Goal: Information Seeking & Learning: Learn about a topic

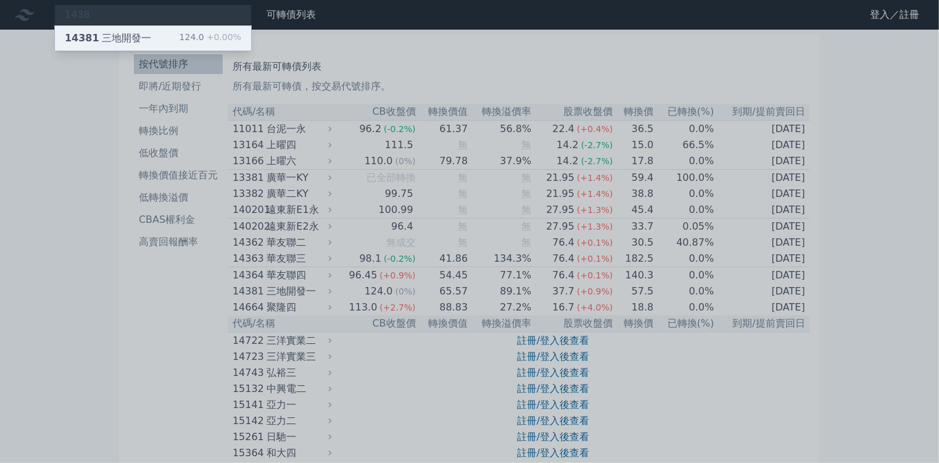
type input "1438"
click at [109, 32] on div "14381 三地開發一" at bounding box center [108, 38] width 86 height 15
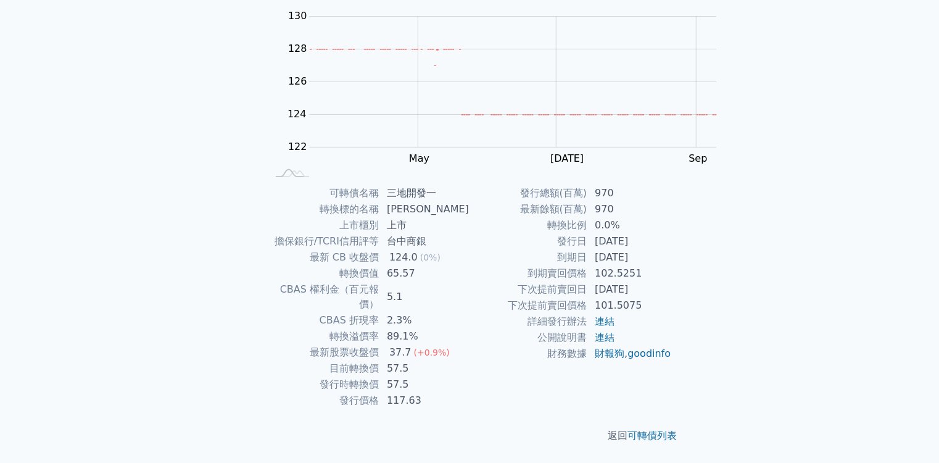
scroll to position [198, 0]
drag, startPoint x: 496, startPoint y: 260, endPoint x: 459, endPoint y: 253, distance: 38.4
click at [459, 360] on tr "目前轉換價 57.5" at bounding box center [368, 368] width 202 height 16
click at [470, 377] on td "57.5" at bounding box center [425, 385] width 90 height 16
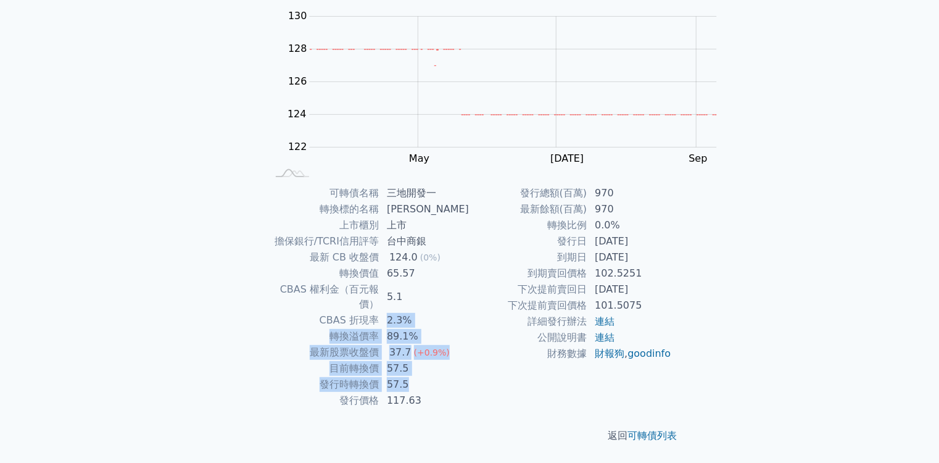
drag, startPoint x: 509, startPoint y: 269, endPoint x: 471, endPoint y: 220, distance: 62.1
click at [470, 220] on tbody "可轉債名稱 三地開發一 轉換標的名稱 裕豐 上市櫃別 上市 擔保銀行/TCRI信用評等 台中商銀 最新 CB 收盤價 124.0 (0%) 轉換價值 65.5…" at bounding box center [368, 296] width 202 height 223
click at [470, 360] on td "57.5" at bounding box center [425, 368] width 90 height 16
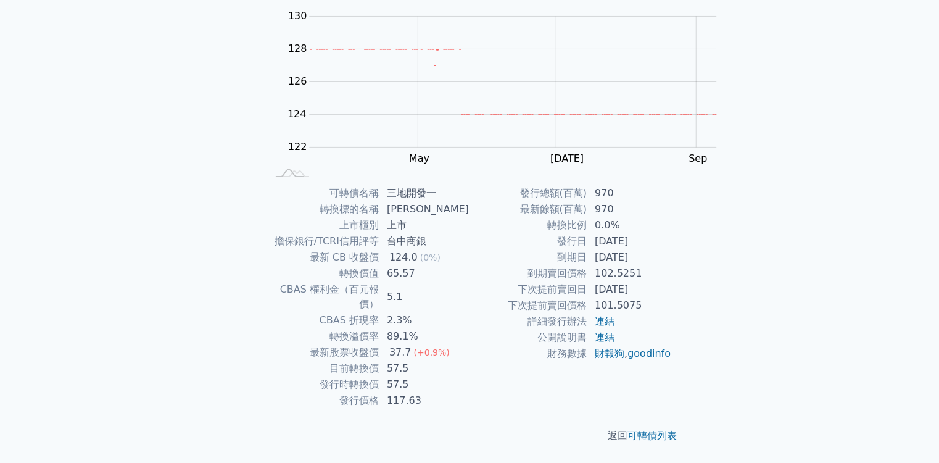
click at [470, 393] on td "117.63" at bounding box center [425, 401] width 90 height 16
drag, startPoint x: 524, startPoint y: 174, endPoint x: 461, endPoint y: 170, distance: 63.1
click at [461, 249] on tr "最新 CB 收盤價 124.0 (0%)" at bounding box center [368, 257] width 202 height 16
click at [470, 281] on td "5.1" at bounding box center [425, 296] width 90 height 31
